Goal: Navigation & Orientation: Find specific page/section

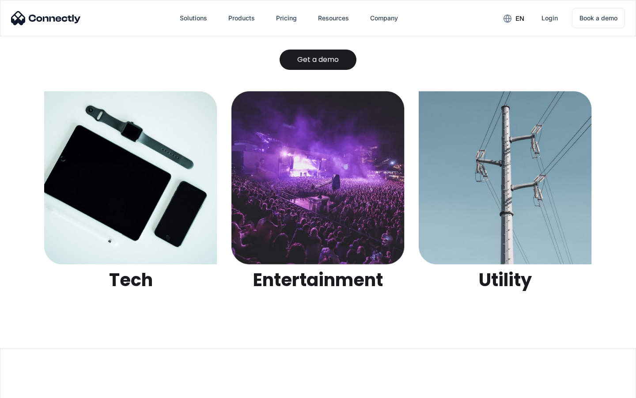
scroll to position [2787, 0]
